Goal: Information Seeking & Learning: Check status

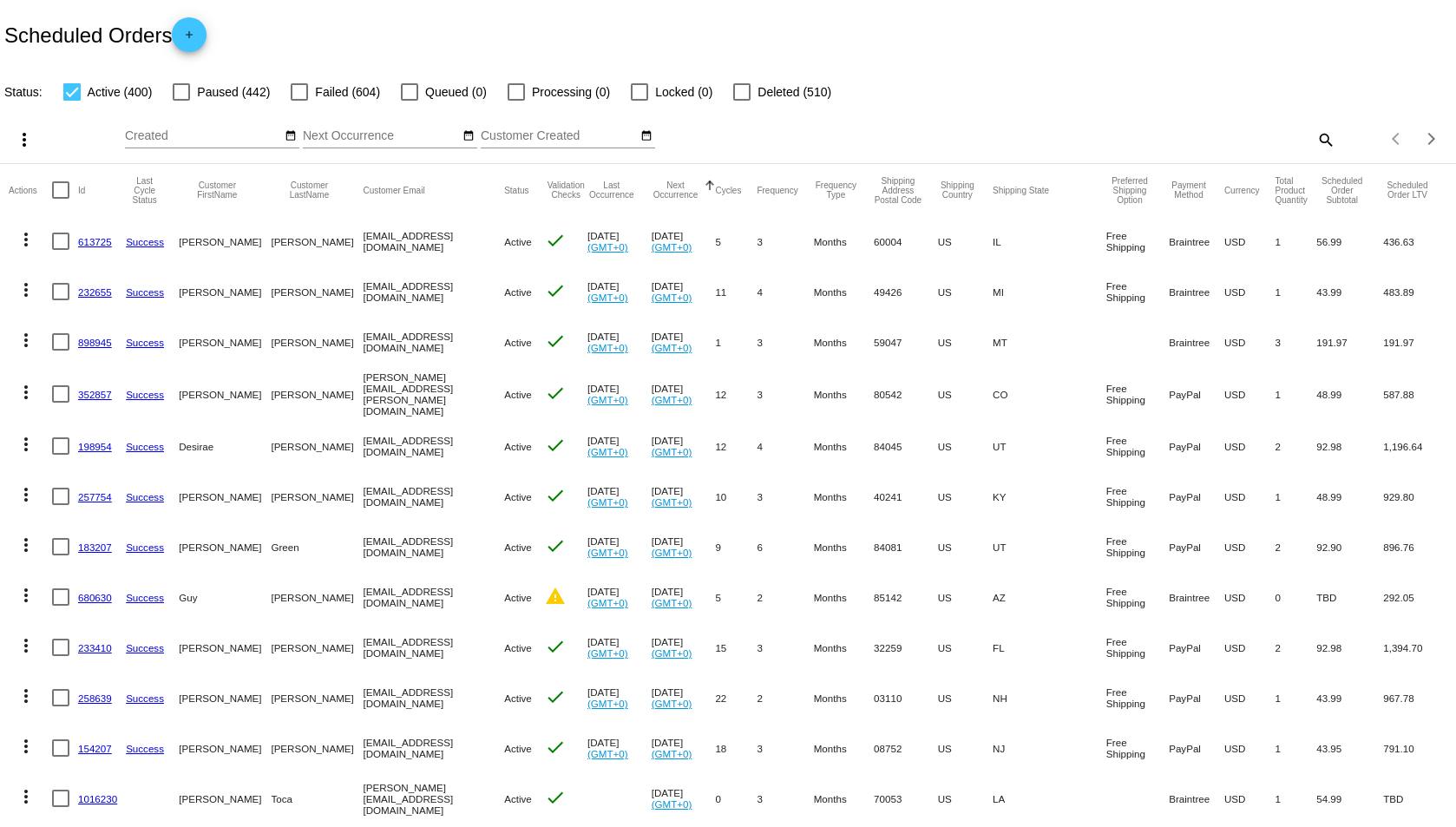
click at [1315, 135] on mat-icon "search" at bounding box center [1325, 139] width 21 height 27
drag, startPoint x: 1045, startPoint y: 131, endPoint x: 1054, endPoint y: 143, distance: 15.0
click at [1046, 132] on input "Search" at bounding box center [1153, 136] width 363 height 14
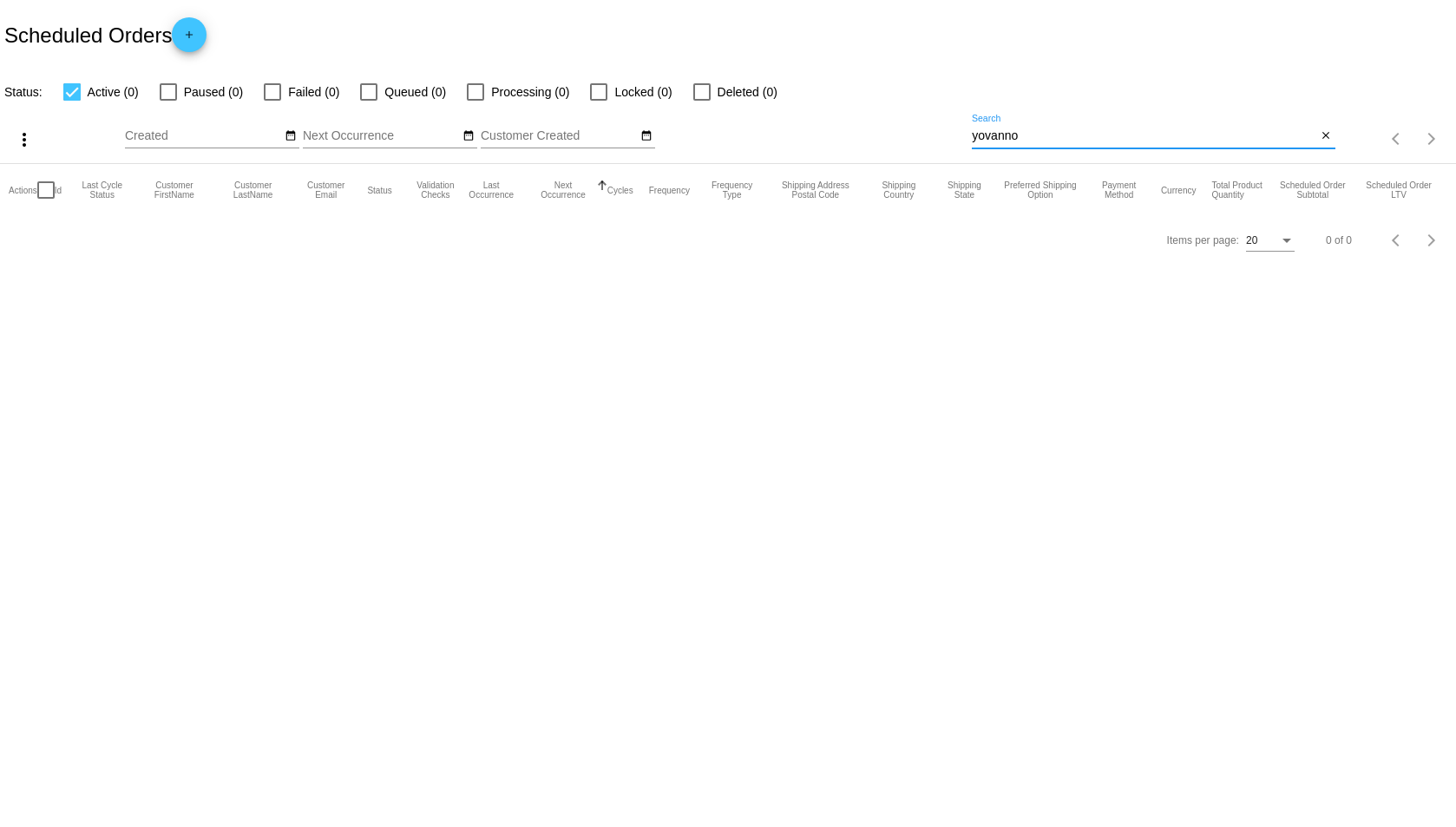
click at [1039, 136] on input "yovanno" at bounding box center [1144, 136] width 344 height 14
type input "[PERSON_NAME]"
click at [287, 95] on label "Failed (1)" at bounding box center [301, 91] width 76 height 21
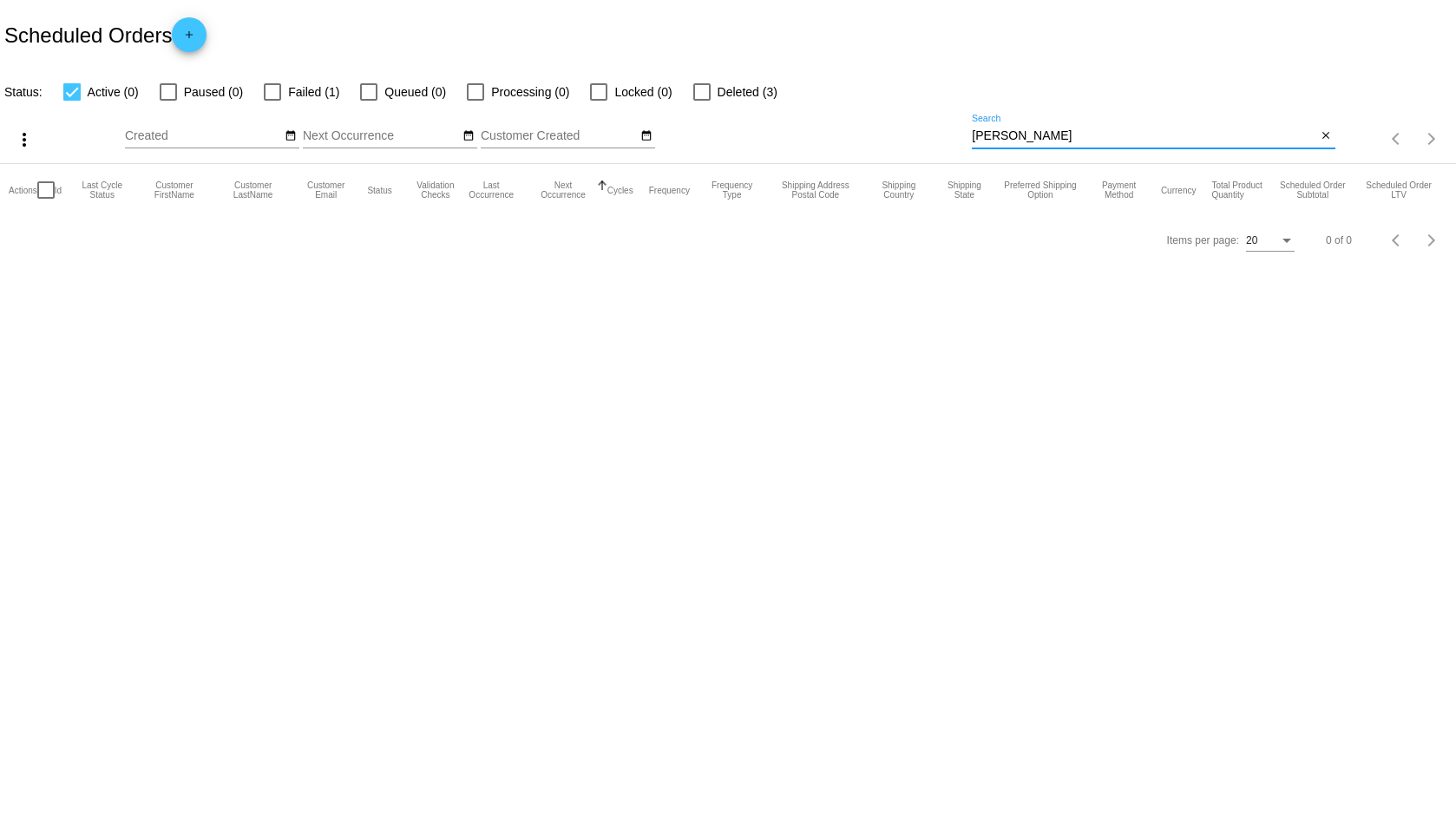
click at [272, 101] on input "Failed (1)" at bounding box center [271, 101] width 1 height 1
checkbox input "true"
